Goal: Task Accomplishment & Management: Use online tool/utility

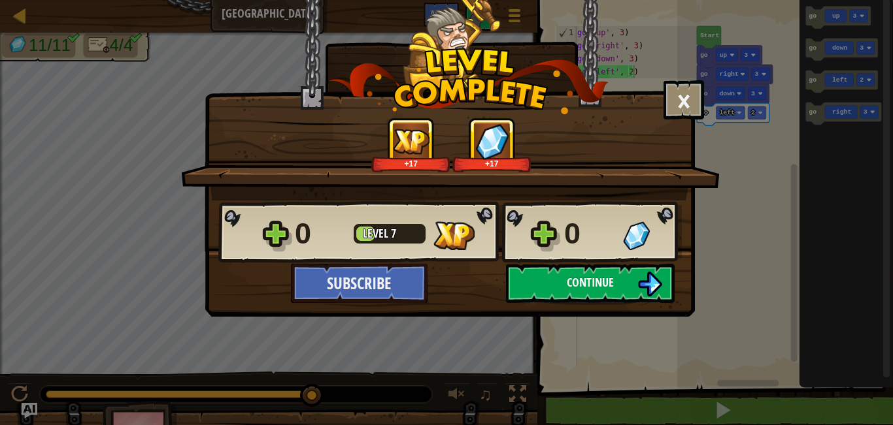
click at [634, 284] on button "Continue" at bounding box center [590, 283] width 169 height 39
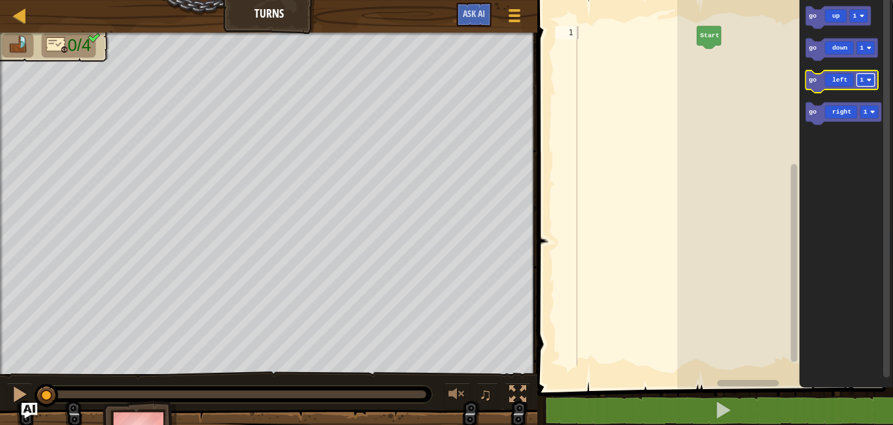
click at [872, 85] on rect "Blockly Workspace" at bounding box center [865, 80] width 18 height 13
click at [861, 56] on icon "Blockly Workspace" at bounding box center [841, 50] width 73 height 22
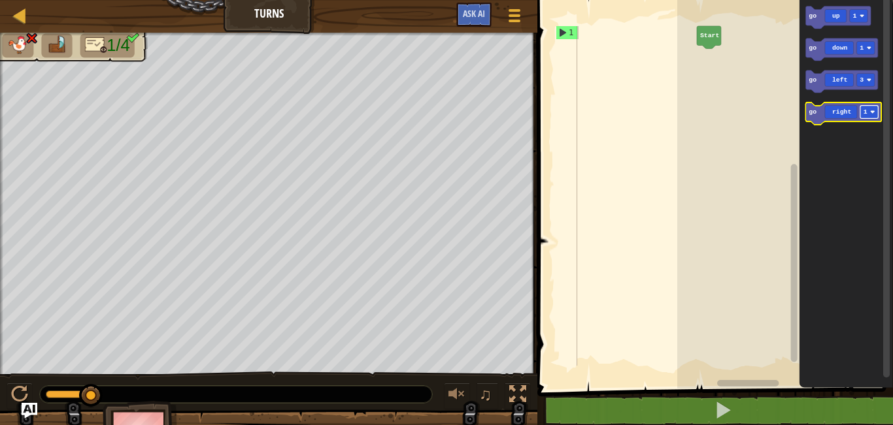
click at [874, 116] on rect "Blockly Workspace" at bounding box center [869, 112] width 18 height 13
click at [863, 24] on icon "Blockly Workspace" at bounding box center [837, 18] width 65 height 22
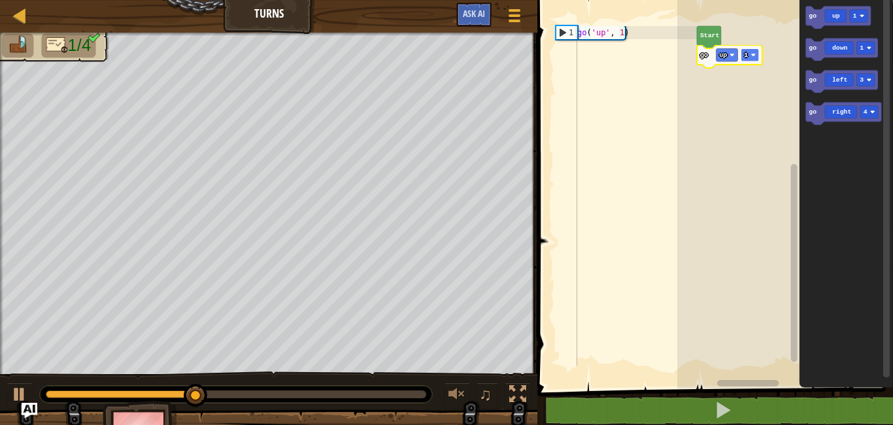
click at [747, 52] on text "1" at bounding box center [746, 55] width 4 height 7
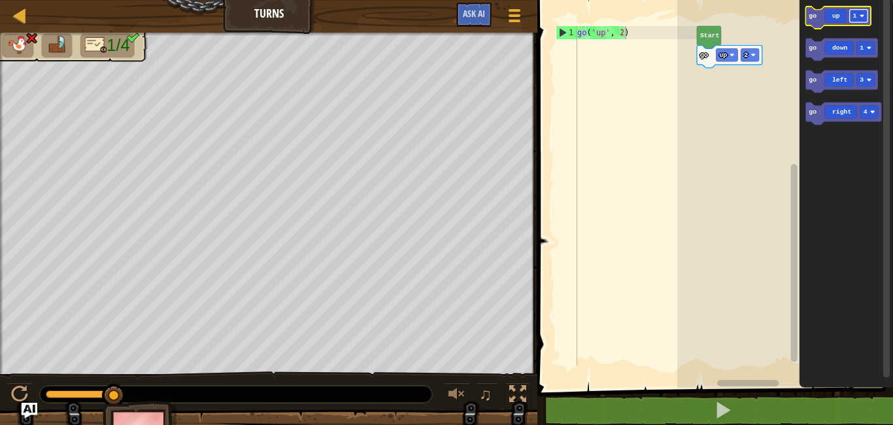
click at [859, 15] on image "Blockly Workspace" at bounding box center [861, 16] width 5 height 5
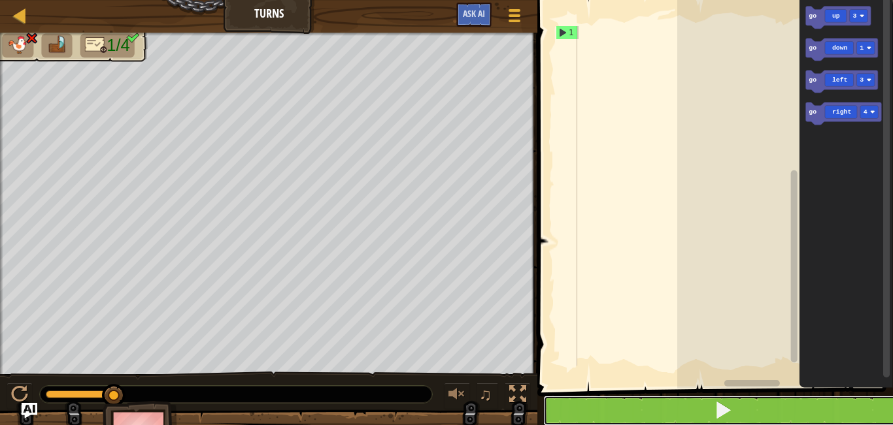
click at [642, 400] on button at bounding box center [722, 411] width 359 height 30
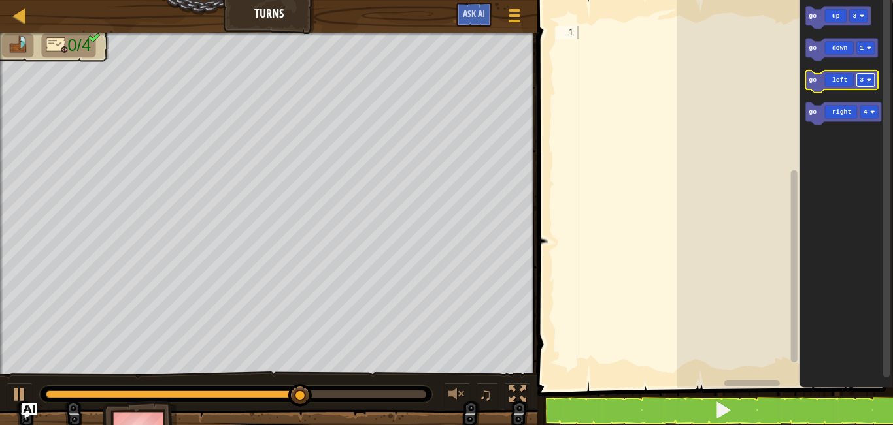
click at [864, 82] on rect "Blockly Workspace" at bounding box center [865, 80] width 18 height 13
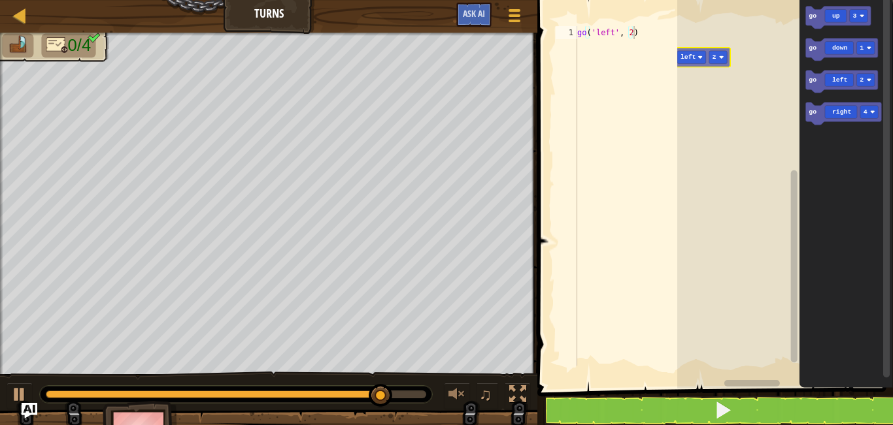
click at [704, 50] on div "go up 3 go down 1 go left 2 go right 4 go left 2" at bounding box center [785, 190] width 216 height 395
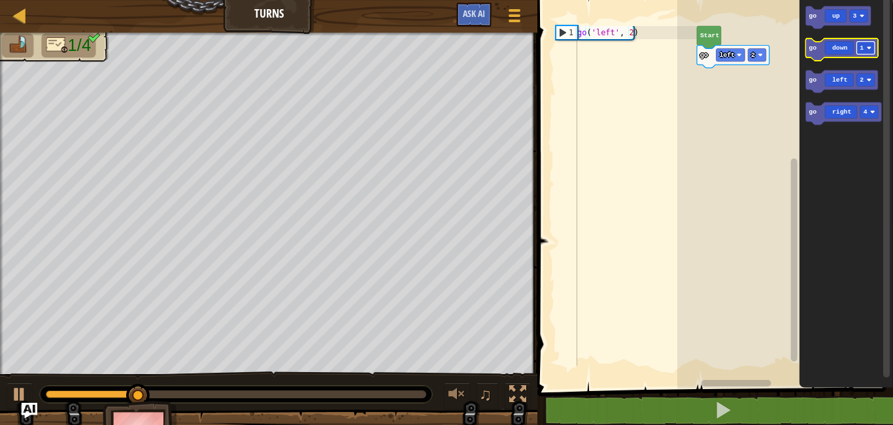
click at [871, 50] on image "Blockly Workspace" at bounding box center [868, 48] width 5 height 5
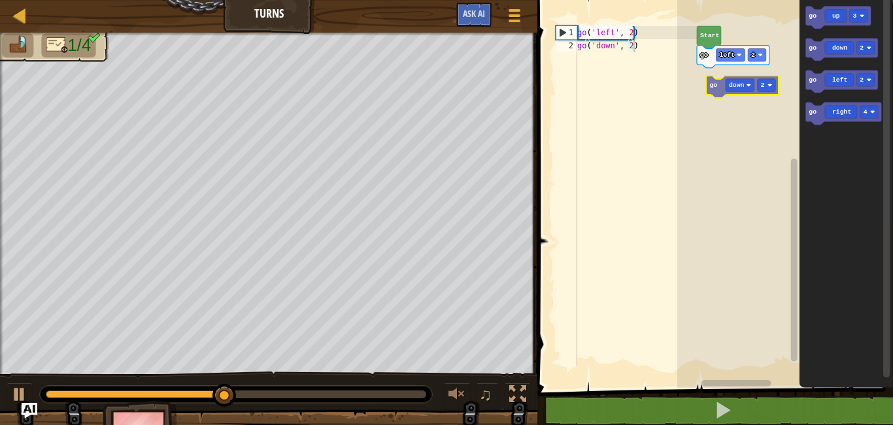
click at [708, 91] on div "go left 2 Start go up 3 go down 2 go left 2 go right 4 go down 2" at bounding box center [785, 190] width 216 height 395
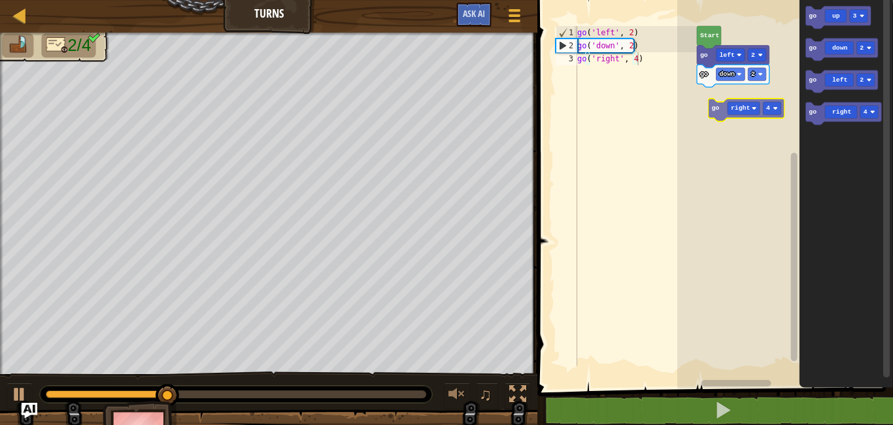
click at [725, 115] on div "go down 2 go left 2 Start go up 3 go down 2 go left 2 go right 4 go right 4" at bounding box center [785, 190] width 216 height 395
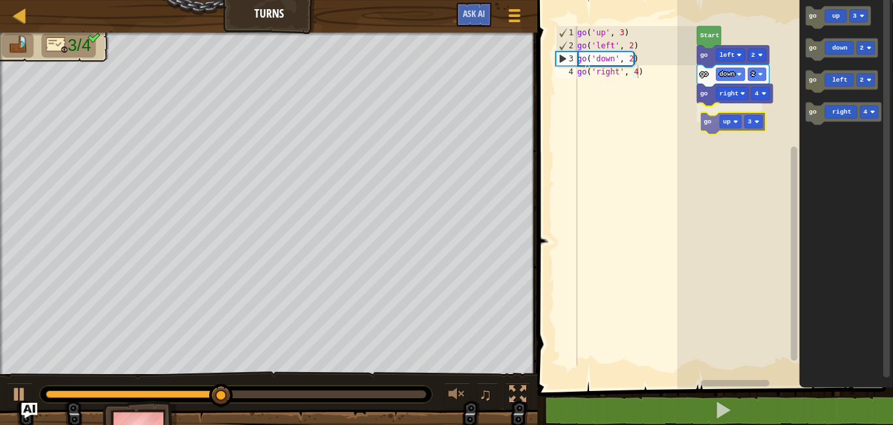
click at [718, 127] on div "go right 4 go up 3 go down 2 go left 2 Start go up 3 go down 2 go left 2 go rig…" at bounding box center [785, 190] width 216 height 395
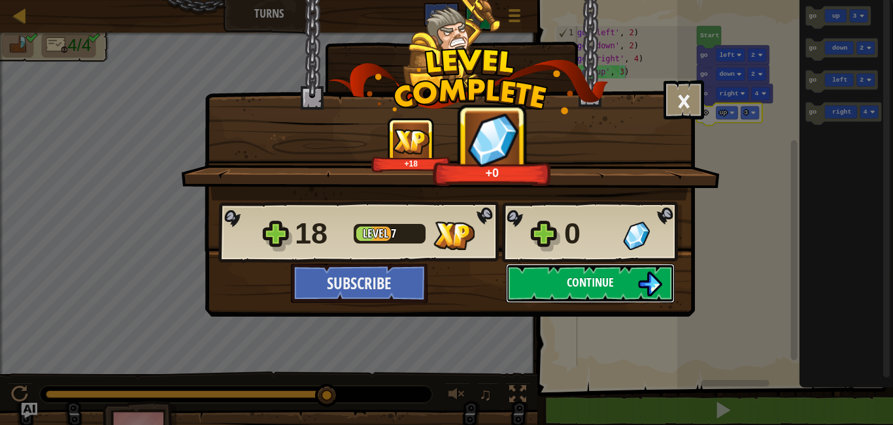
click at [578, 285] on span "Continue" at bounding box center [590, 282] width 47 height 16
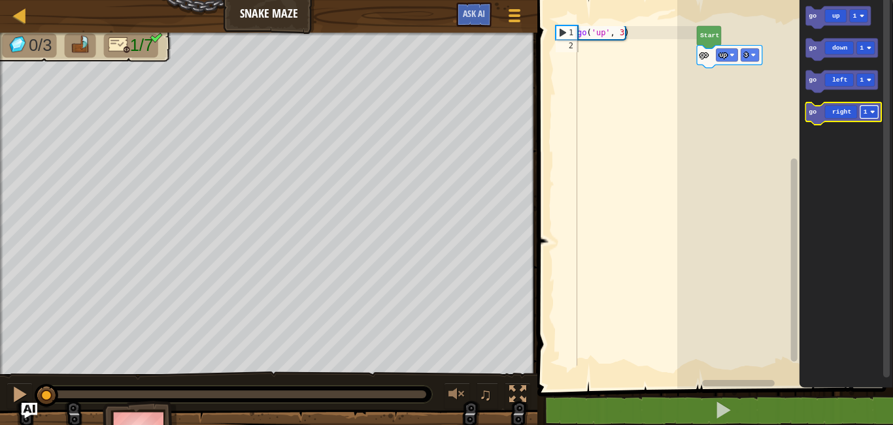
click at [877, 116] on rect "Blockly Workspace" at bounding box center [869, 112] width 18 height 13
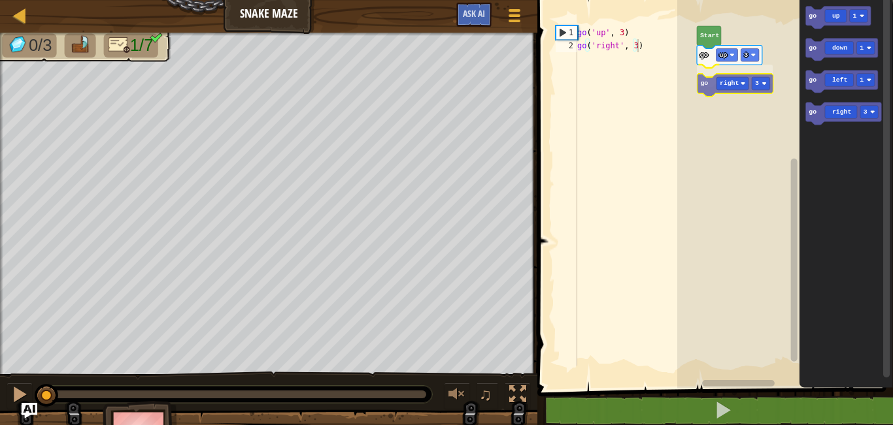
click at [706, 91] on div "go up 3 go right 3 Start go up 1 go down 1 go left 1 go right 3 go right 3" at bounding box center [785, 190] width 216 height 395
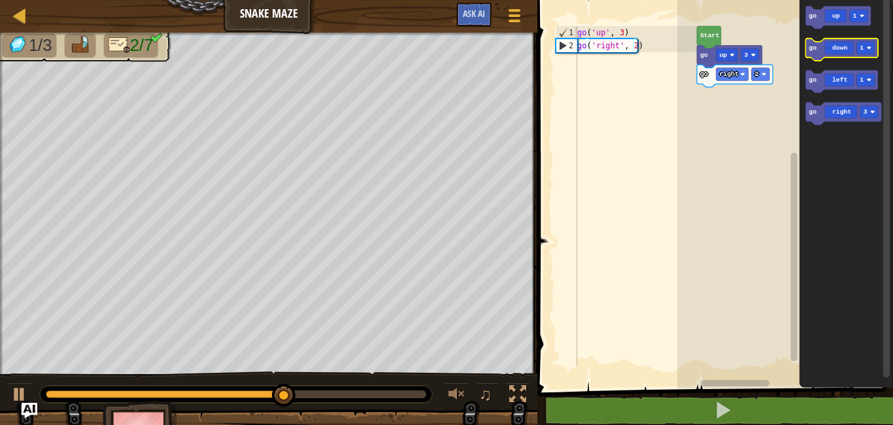
click at [821, 44] on g "go up 1 go down 1 go left 1 go right 3" at bounding box center [843, 66] width 76 height 119
click at [780, 76] on div "Start go up 3 go right 2 go up 1 go down 1 go left 1 go right 3" at bounding box center [785, 190] width 216 height 395
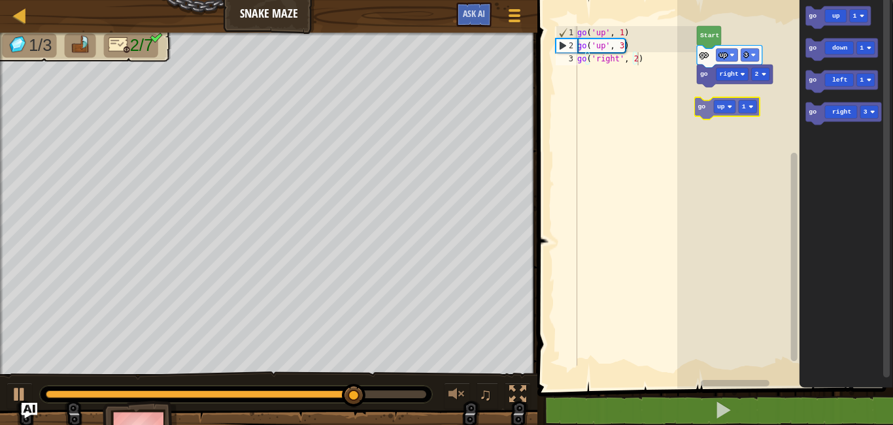
click at [700, 108] on div "Start go up 3 go right 2 go up 1 go down 1 go left 1 go right 3 go up 1" at bounding box center [785, 190] width 216 height 395
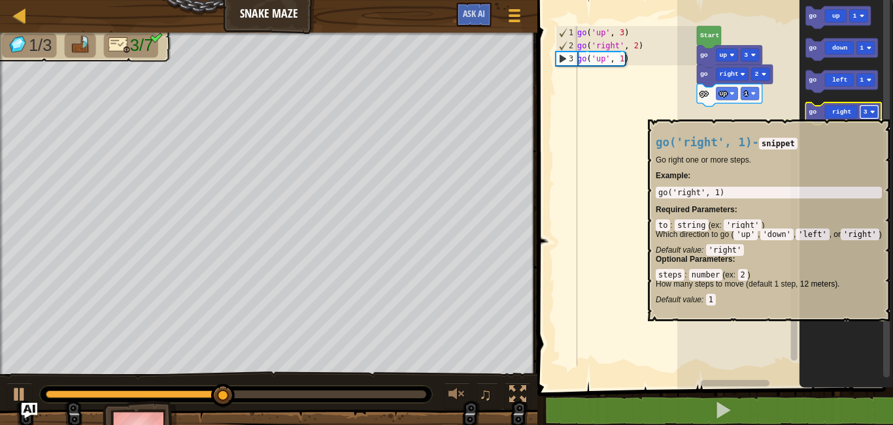
click at [873, 113] on image "Blockly Workspace" at bounding box center [872, 112] width 5 height 5
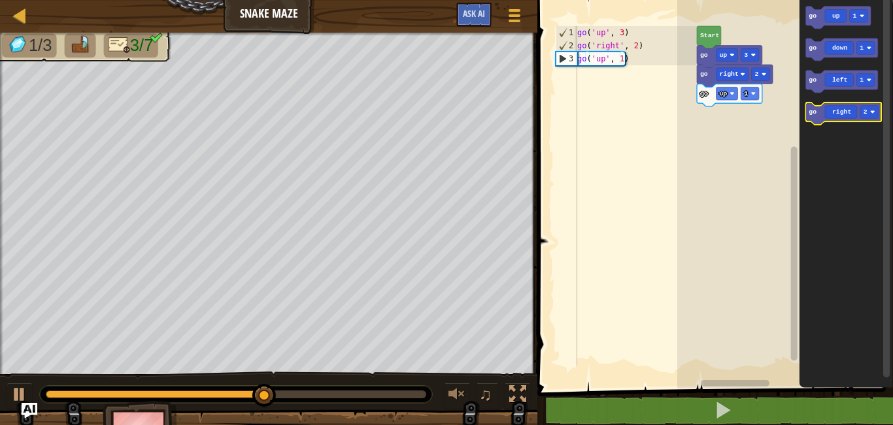
click at [840, 114] on icon "Blockly Workspace" at bounding box center [843, 114] width 76 height 22
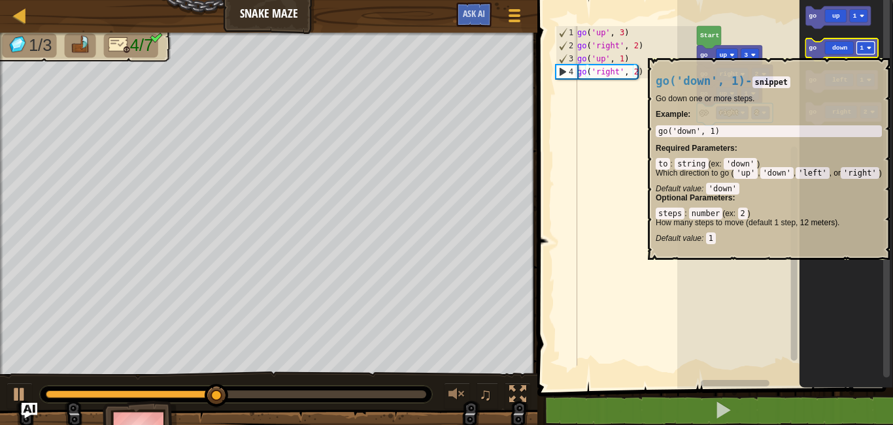
click at [870, 52] on rect "Blockly Workspace" at bounding box center [865, 48] width 18 height 13
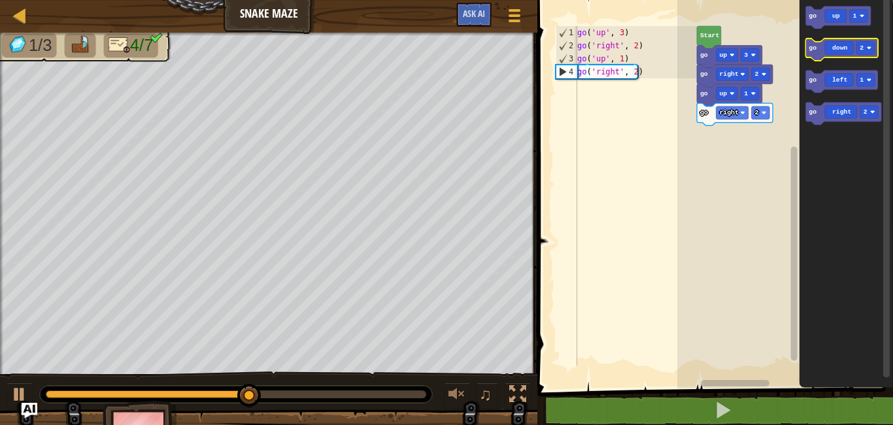
click at [834, 55] on icon "Blockly Workspace" at bounding box center [841, 50] width 73 height 22
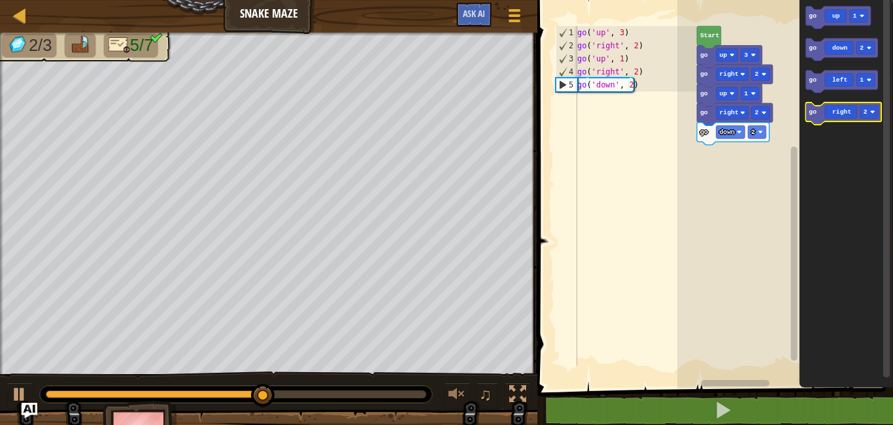
click at [848, 122] on icon "Blockly Workspace" at bounding box center [843, 114] width 76 height 22
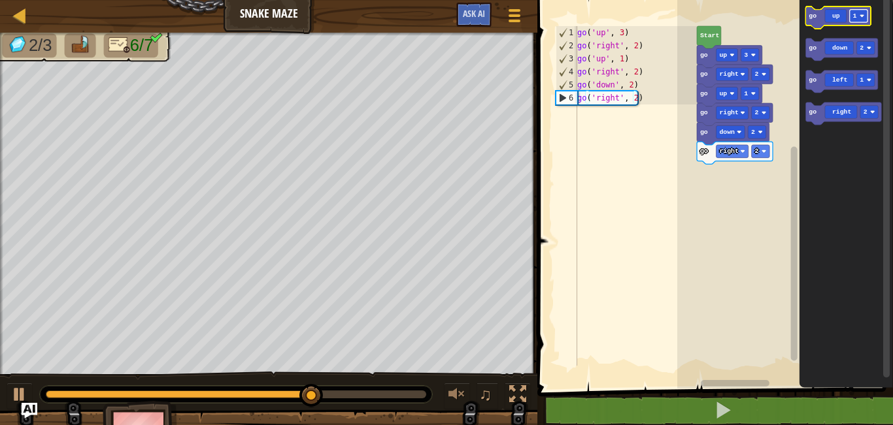
click at [863, 21] on rect "Blockly Workspace" at bounding box center [858, 16] width 18 height 13
click at [840, 25] on icon "Blockly Workspace" at bounding box center [837, 18] width 65 height 22
click at [836, 18] on icon "Blockly Workspace" at bounding box center [837, 18] width 65 height 22
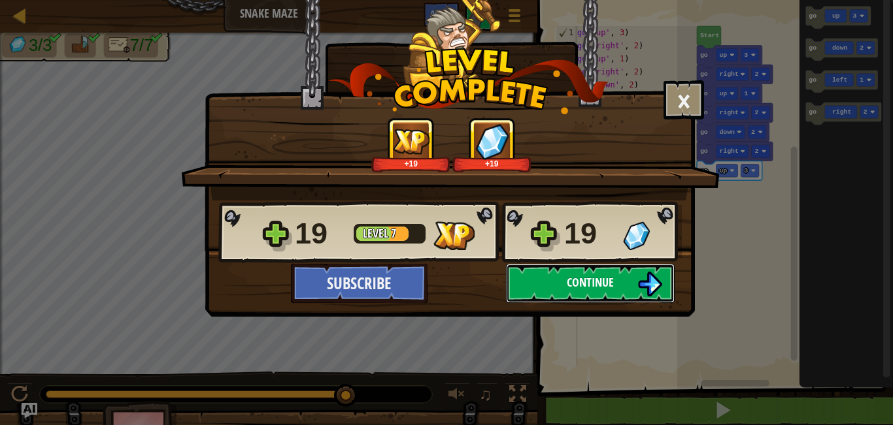
click at [608, 280] on span "Continue" at bounding box center [590, 282] width 47 height 16
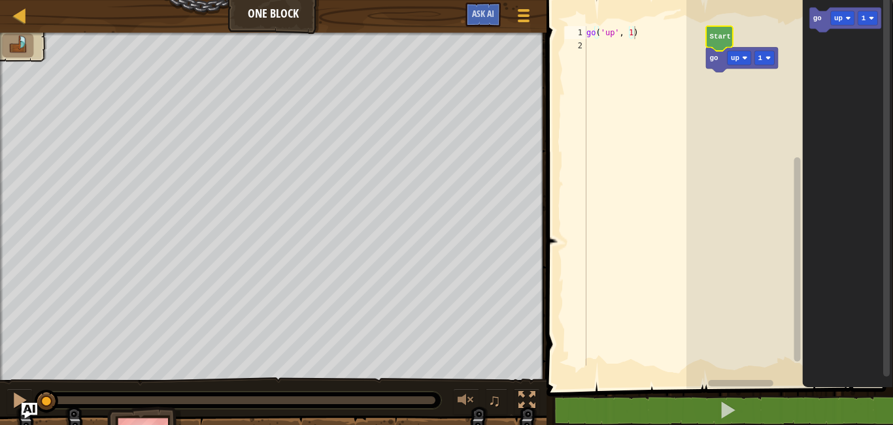
click at [724, 34] on text "Start" at bounding box center [720, 37] width 22 height 8
click at [722, 47] on icon "Blockly Workspace" at bounding box center [719, 38] width 27 height 25
click at [721, 32] on icon "Blockly Workspace" at bounding box center [719, 38] width 27 height 25
click at [718, 44] on icon "Blockly Workspace" at bounding box center [719, 38] width 27 height 25
click at [727, 37] on text "Start" at bounding box center [720, 37] width 22 height 8
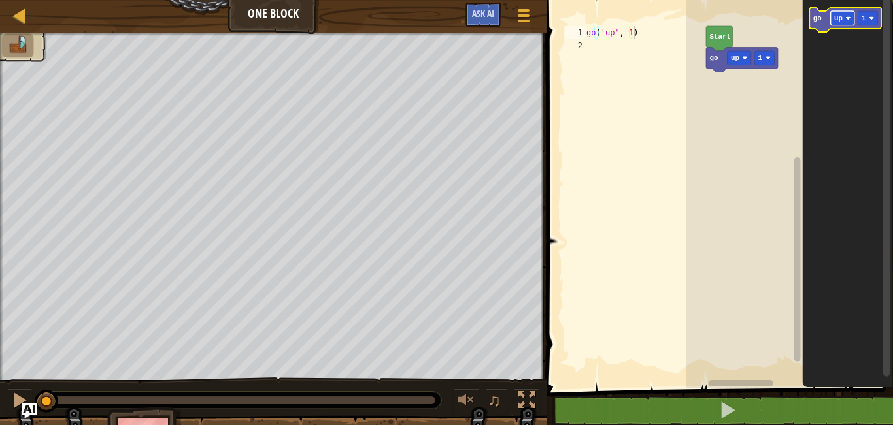
click at [848, 22] on rect "Blockly Workspace" at bounding box center [842, 18] width 24 height 14
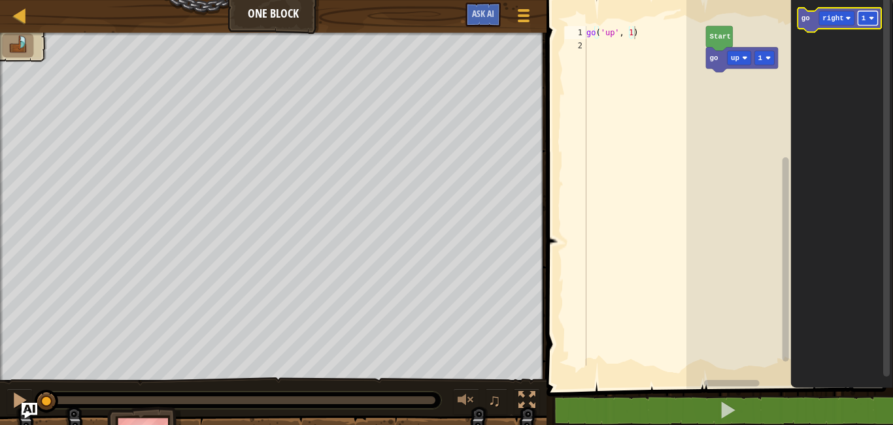
click at [864, 16] on text "1" at bounding box center [863, 18] width 5 height 8
click at [849, 20] on image "Blockly Workspace" at bounding box center [847, 18] width 5 height 5
click at [772, 58] on rect "Blockly Workspace" at bounding box center [764, 58] width 20 height 14
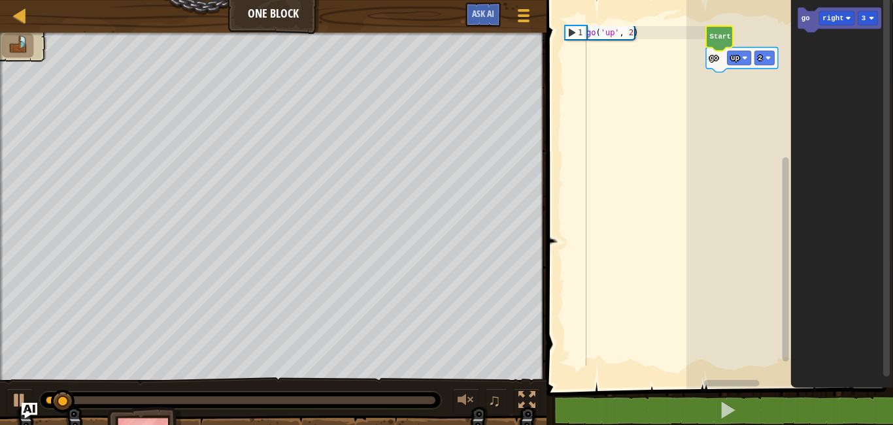
click at [727, 39] on text "Start" at bounding box center [720, 37] width 22 height 8
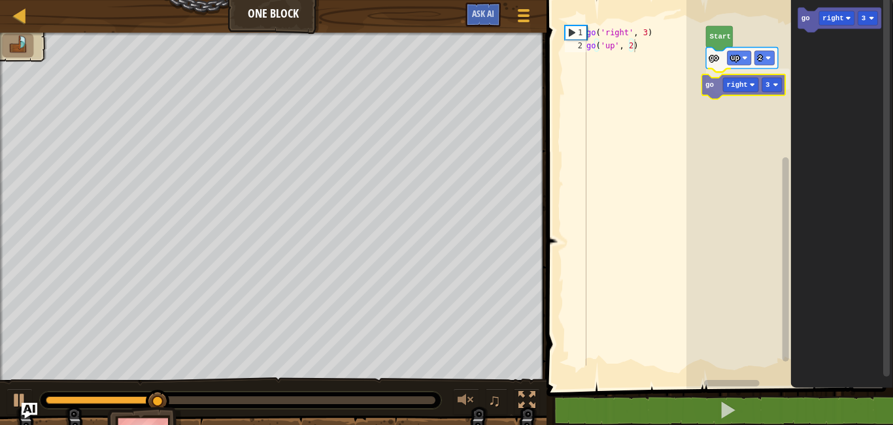
click at [707, 88] on div "Start go up 2 go right 3 go right 3 go right 3" at bounding box center [789, 190] width 206 height 395
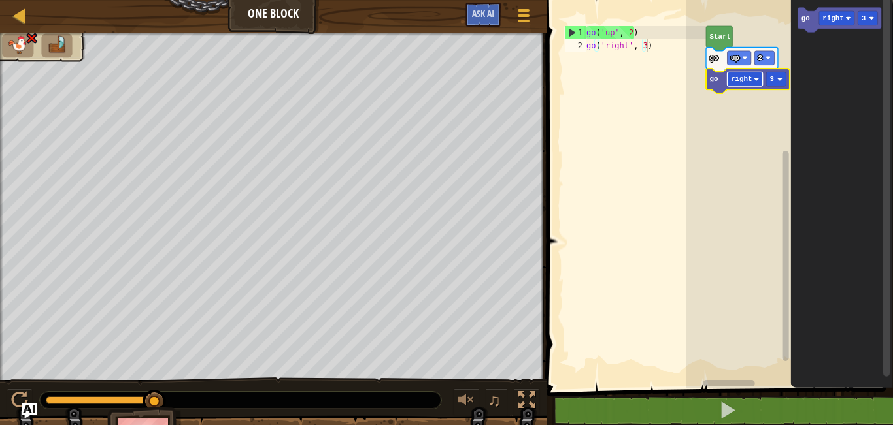
click at [750, 80] on rect "Blockly Workspace" at bounding box center [744, 79] width 35 height 14
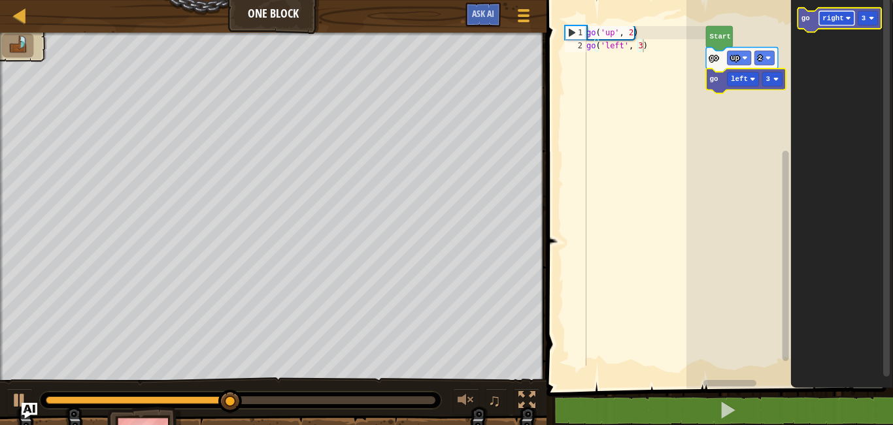
click at [844, 18] on rect "Blockly Workspace" at bounding box center [836, 18] width 35 height 14
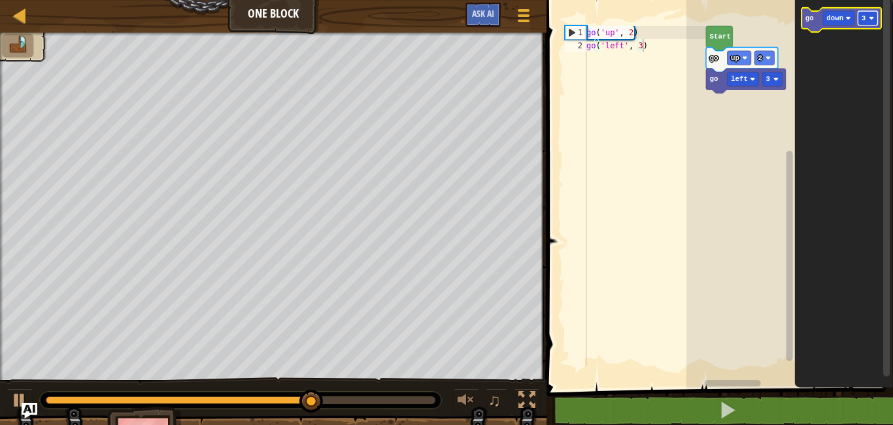
click at [865, 17] on rect "Blockly Workspace" at bounding box center [867, 18] width 20 height 14
click at [785, 76] on div "Start go up 2 go left 3 go down 2" at bounding box center [789, 190] width 206 height 395
click at [806, 22] on text "go" at bounding box center [808, 18] width 8 height 8
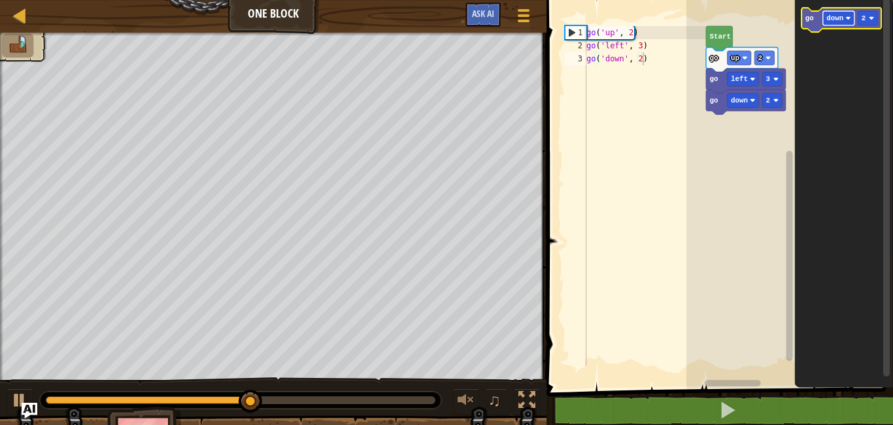
click at [846, 24] on rect "Blockly Workspace" at bounding box center [838, 18] width 31 height 14
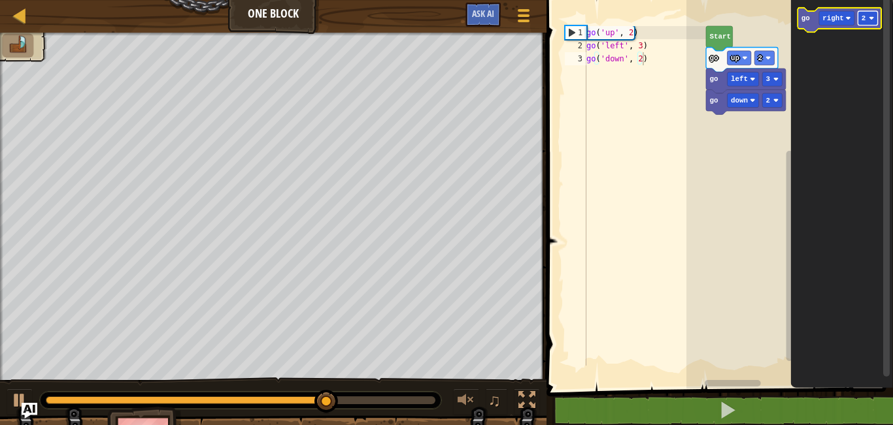
click at [868, 20] on rect "Blockly Workspace" at bounding box center [867, 18] width 20 height 14
click at [811, 16] on icon "Blockly Workspace" at bounding box center [839, 20] width 84 height 25
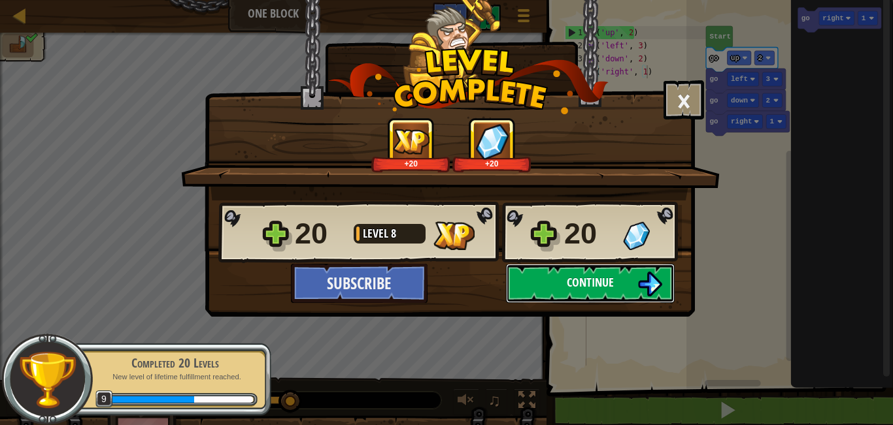
click at [557, 284] on button "Continue" at bounding box center [590, 283] width 169 height 39
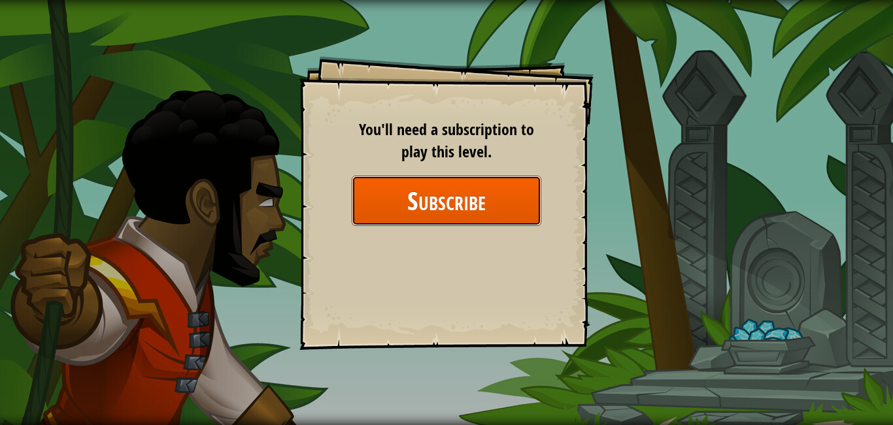
click at [484, 208] on button "Subscribe" at bounding box center [446, 201] width 189 height 50
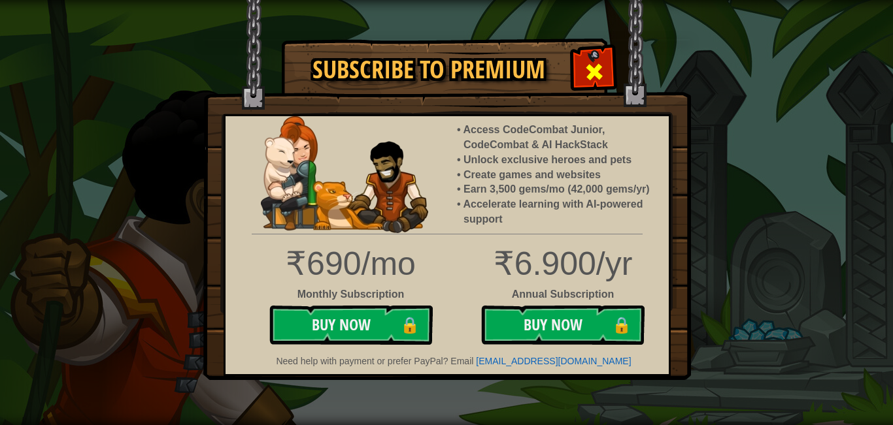
click at [594, 80] on span at bounding box center [594, 71] width 21 height 21
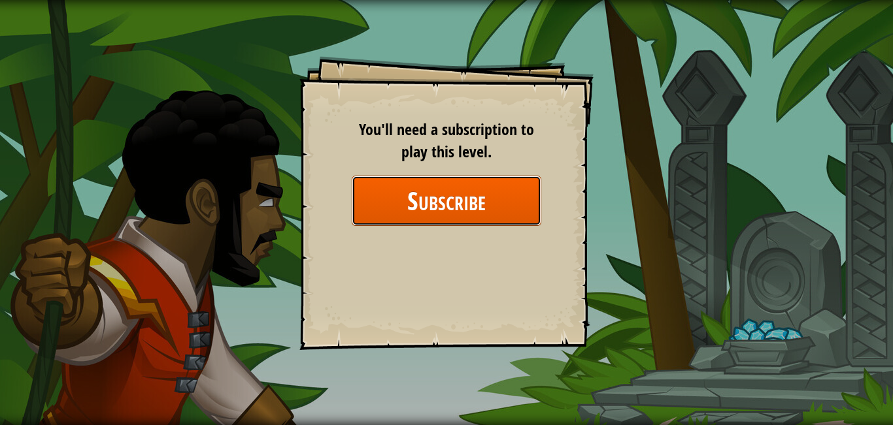
click at [427, 192] on button "Subscribe" at bounding box center [446, 201] width 189 height 50
